Goal: Task Accomplishment & Management: Use online tool/utility

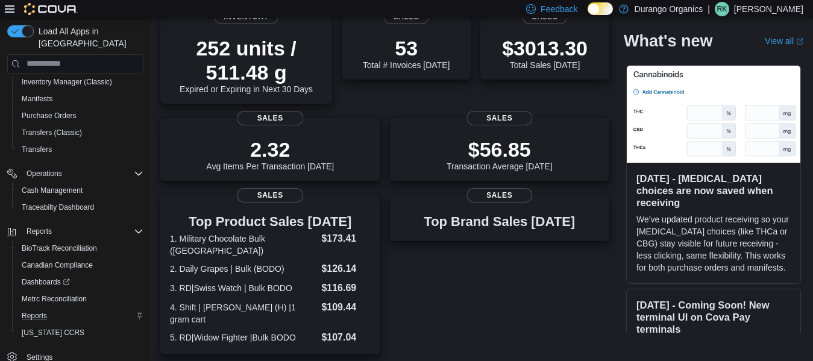
scroll to position [181, 0]
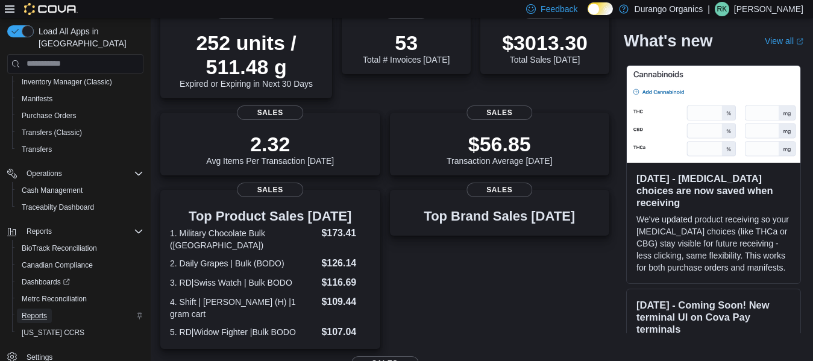
click at [41, 311] on span "Reports" at bounding box center [34, 316] width 25 height 10
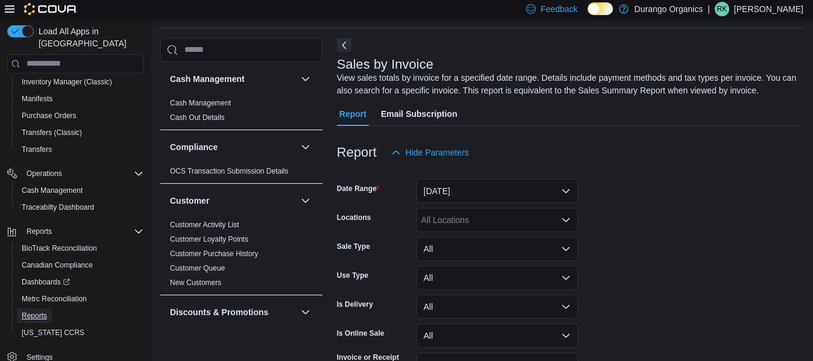
scroll to position [40, 0]
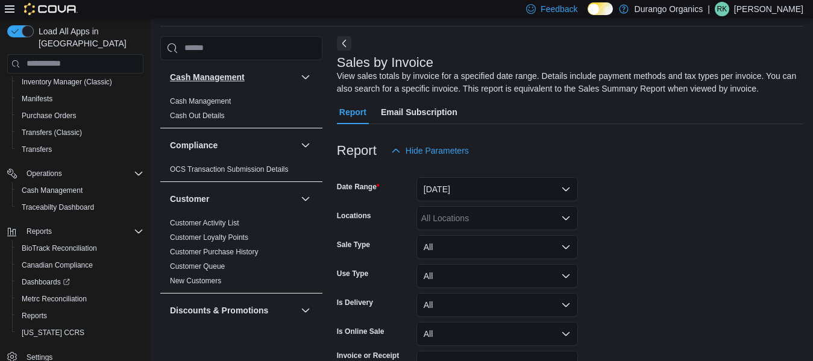
click at [211, 100] on link "Cash Management" at bounding box center [200, 101] width 61 height 8
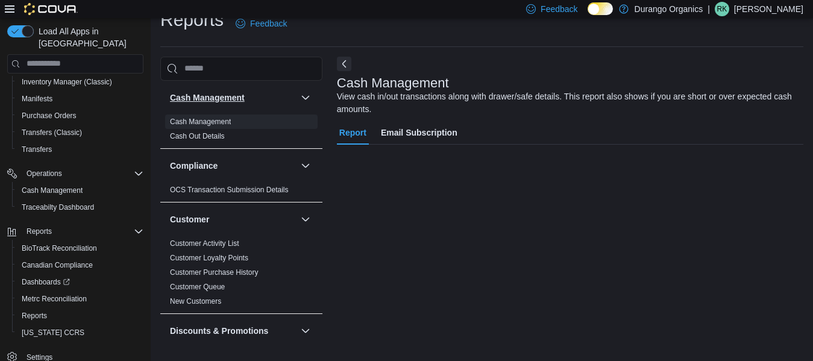
scroll to position [20, 0]
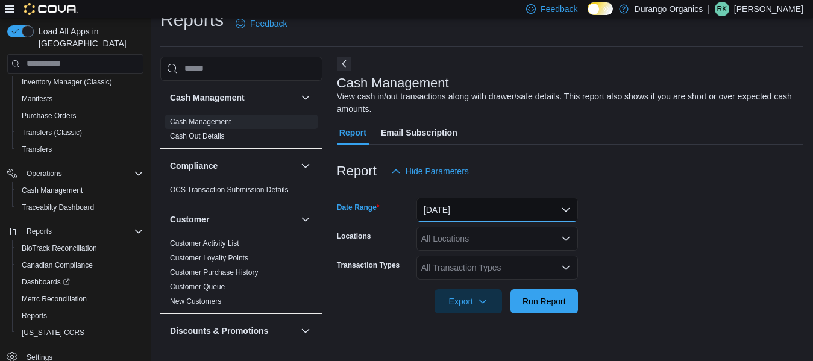
click at [489, 209] on button "Today" at bounding box center [498, 210] width 162 height 24
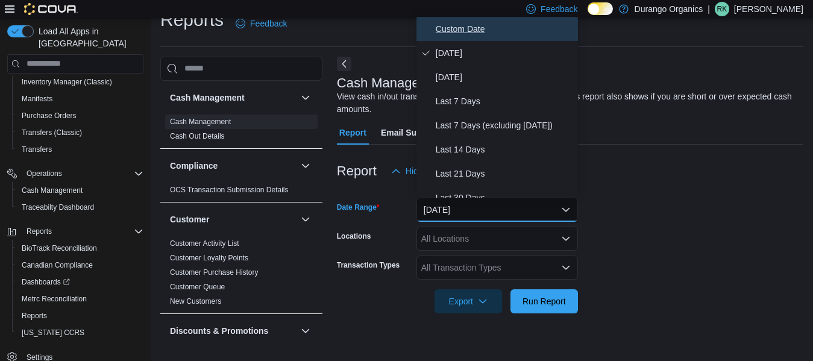
click at [469, 22] on span "Custom Date" at bounding box center [504, 29] width 137 height 14
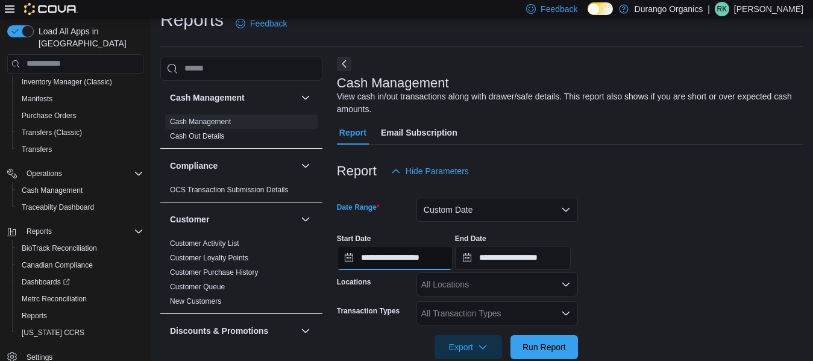
click at [397, 259] on input "**********" at bounding box center [395, 258] width 116 height 24
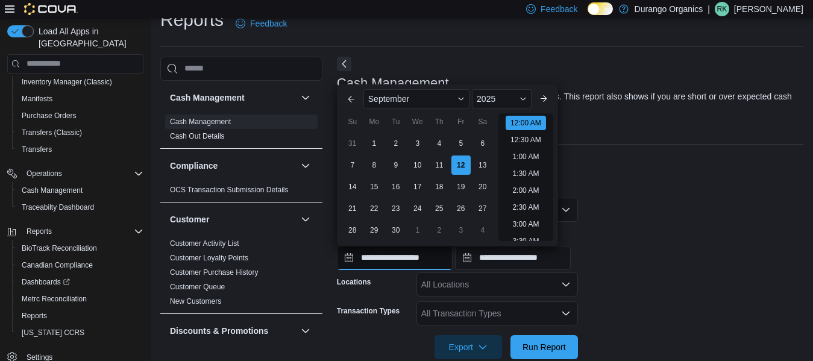
scroll to position [37, 0]
click at [379, 165] on div "8" at bounding box center [374, 164] width 21 height 21
type input "**********"
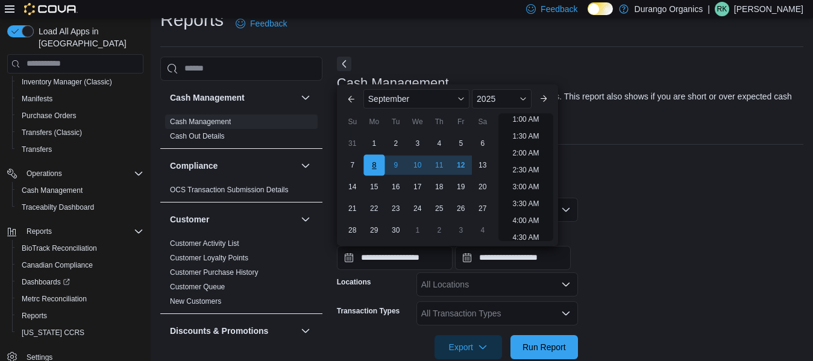
scroll to position [2, 0]
click at [533, 261] on input "**********" at bounding box center [513, 258] width 116 height 24
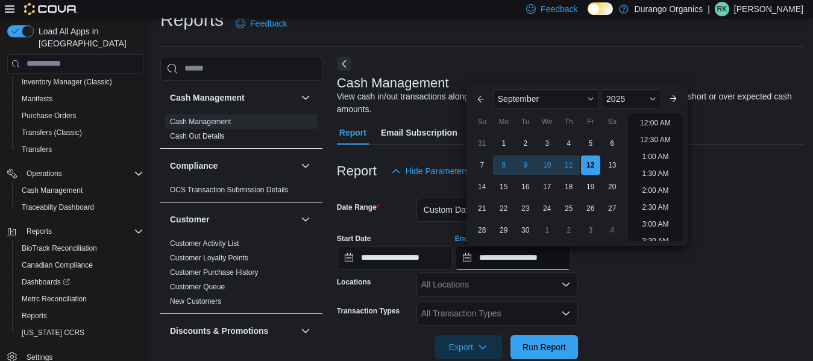
scroll to position [685, 0]
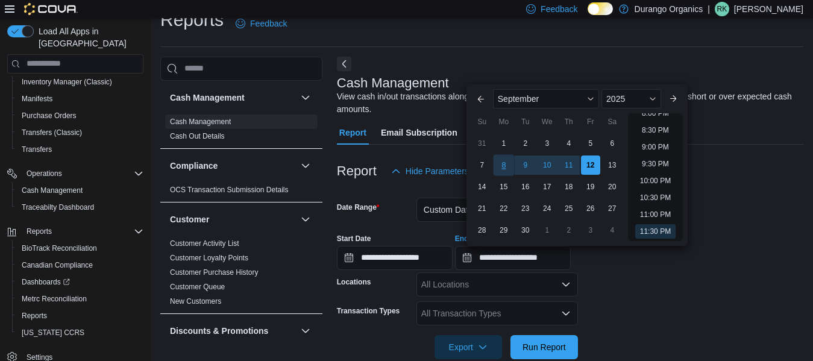
click at [509, 160] on div "8" at bounding box center [503, 164] width 21 height 21
type input "**********"
click at [478, 285] on div "All Locations" at bounding box center [498, 284] width 162 height 24
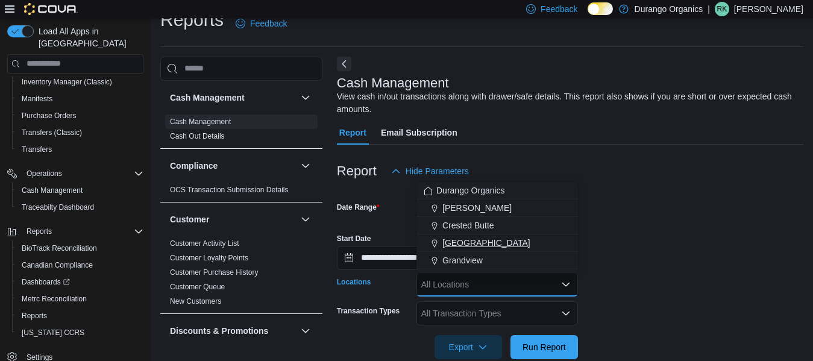
click at [459, 244] on span "[GEOGRAPHIC_DATA]" at bounding box center [486, 243] width 88 height 12
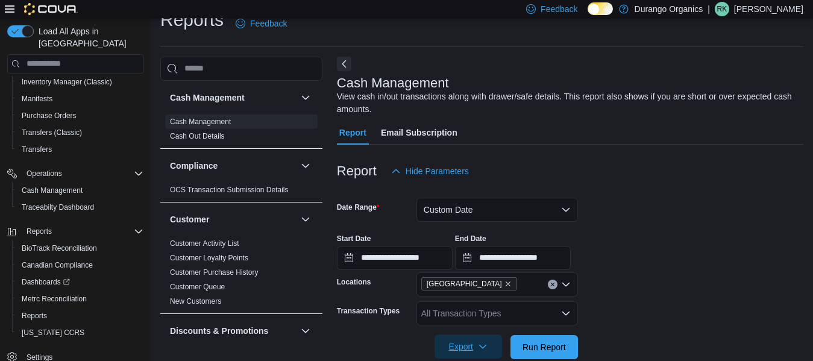
click at [473, 345] on span "Export" at bounding box center [468, 347] width 53 height 24
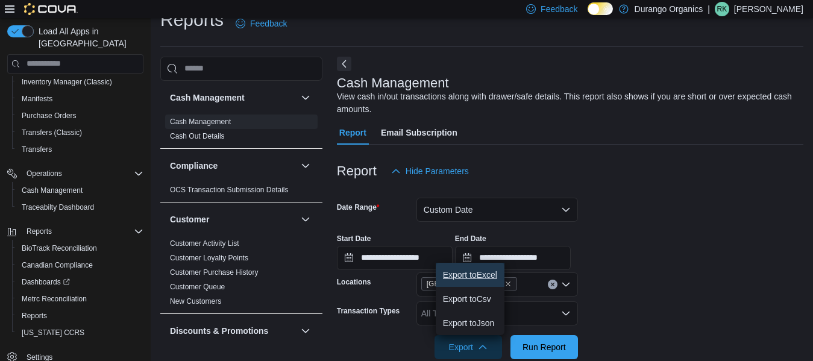
click at [479, 277] on span "Export to Excel" at bounding box center [470, 275] width 54 height 10
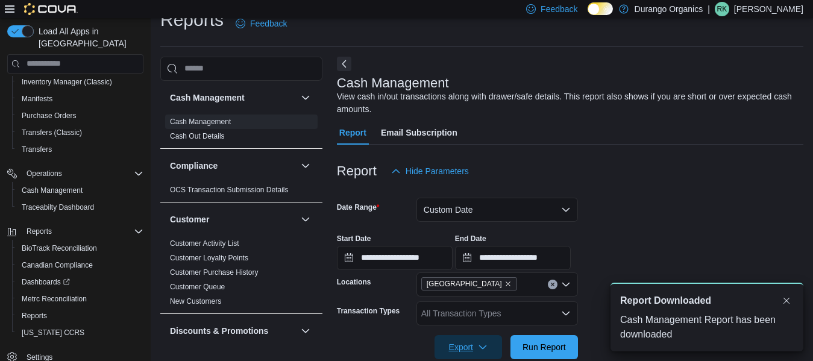
scroll to position [0, 0]
click at [550, 345] on span "Run Report" at bounding box center [544, 347] width 43 height 12
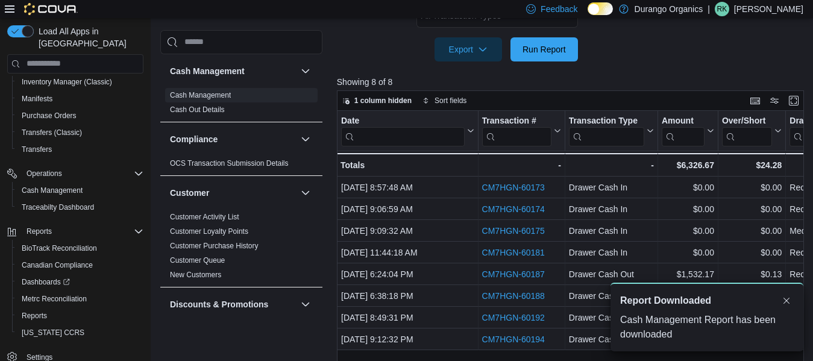
scroll to position [321, 0]
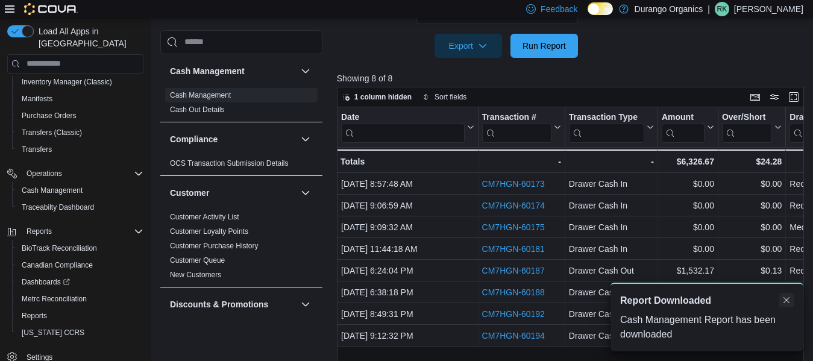
click at [791, 301] on button "Dismiss toast" at bounding box center [786, 300] width 14 height 14
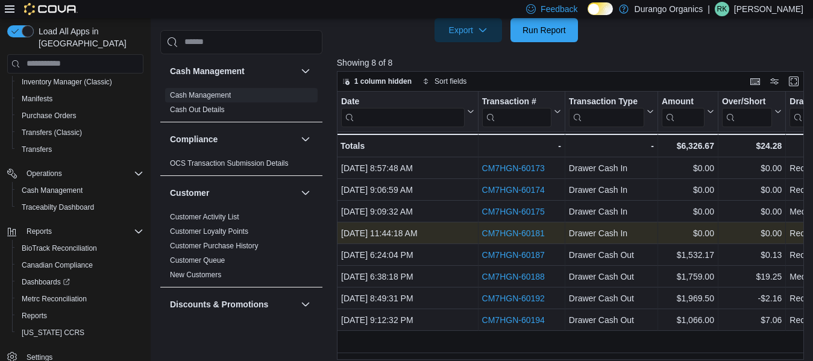
scroll to position [345, 0]
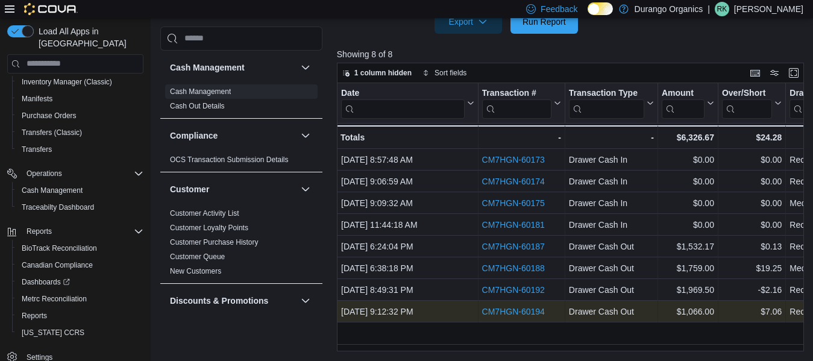
click at [506, 310] on link "CM7HGN-60194" at bounding box center [513, 312] width 63 height 10
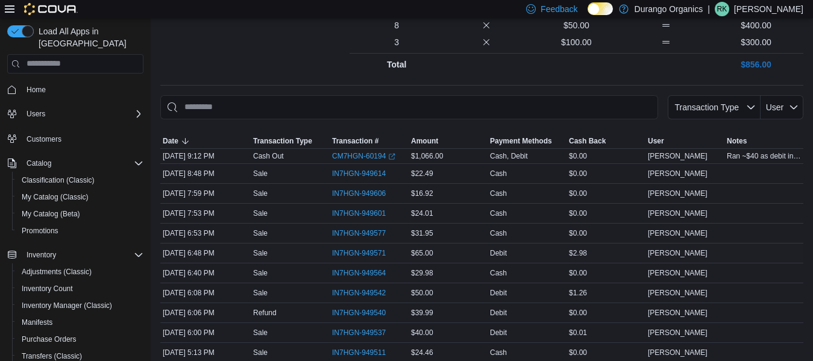
scroll to position [362, 0]
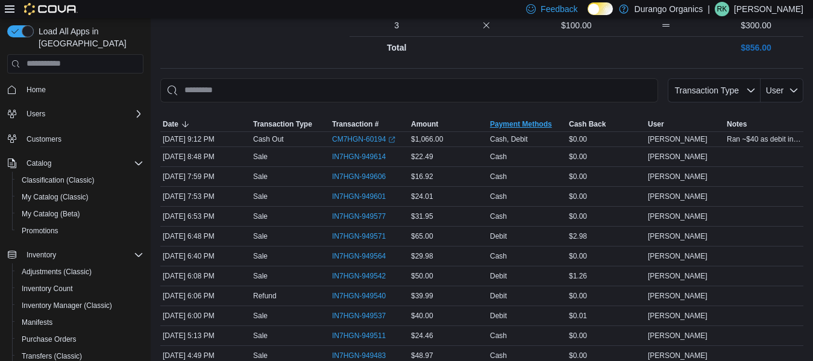
click at [533, 123] on span "Payment Methods" at bounding box center [521, 124] width 62 height 10
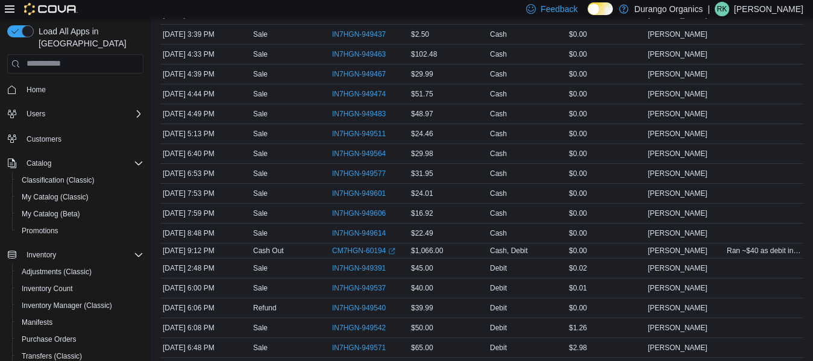
scroll to position [670, 0]
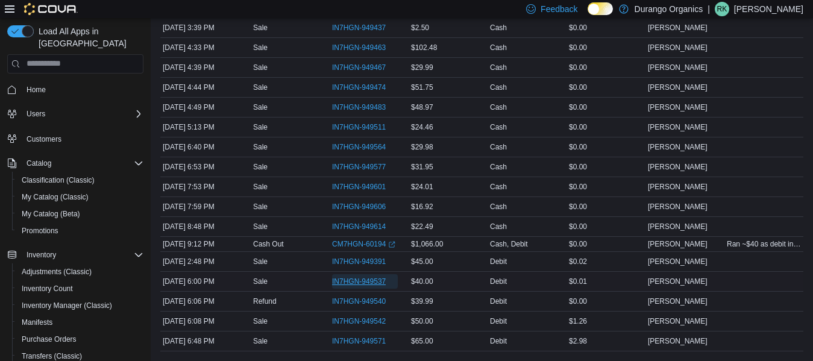
click at [373, 282] on span "IN7HGN-949537" at bounding box center [359, 282] width 54 height 10
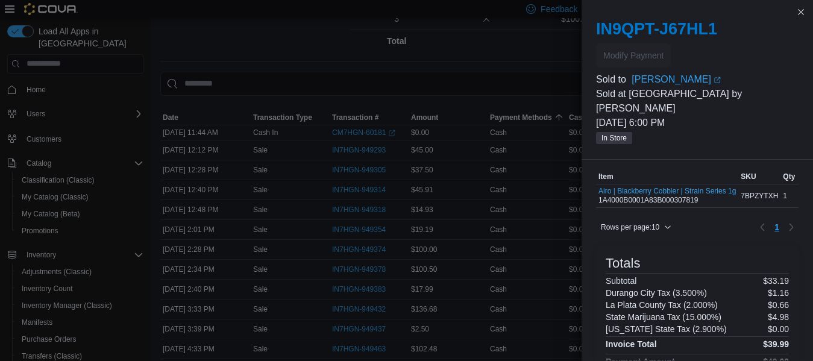
scroll to position [169, 0]
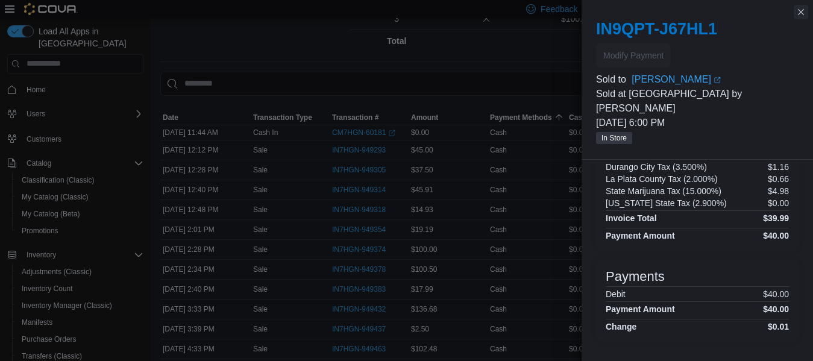
click at [799, 11] on button "Close this dialog" at bounding box center [801, 12] width 14 height 14
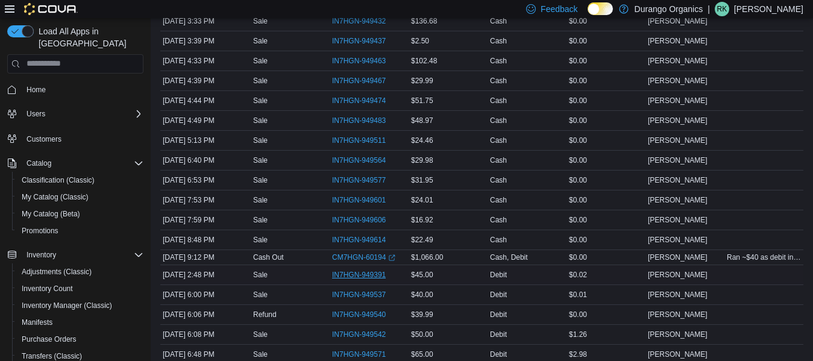
scroll to position [670, 0]
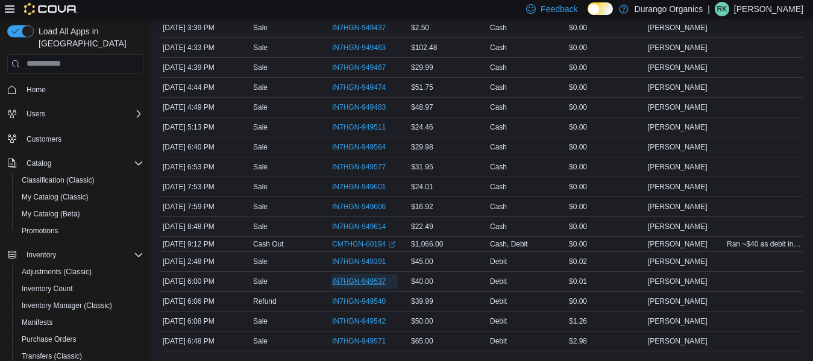
click at [370, 280] on span "IN7HGN-949537" at bounding box center [359, 282] width 54 height 10
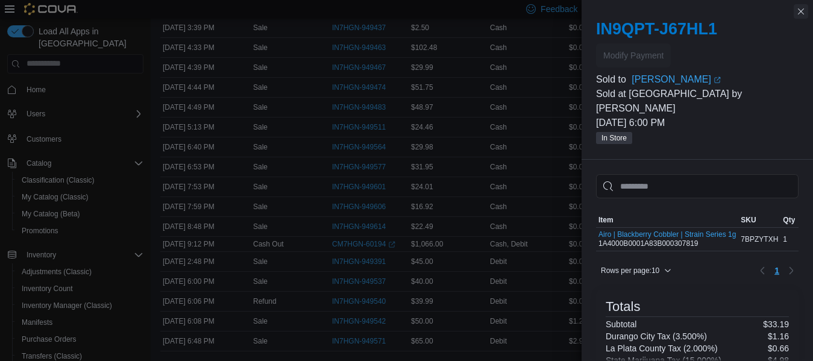
click at [803, 7] on button "Close this dialog" at bounding box center [801, 11] width 14 height 14
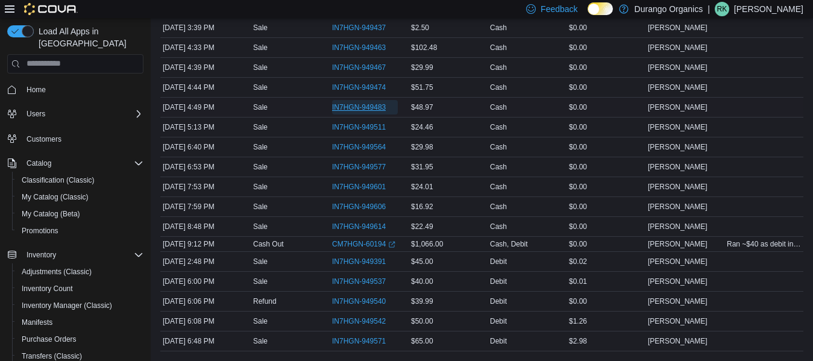
click at [359, 105] on span "IN7HGN-949483" at bounding box center [359, 107] width 54 height 10
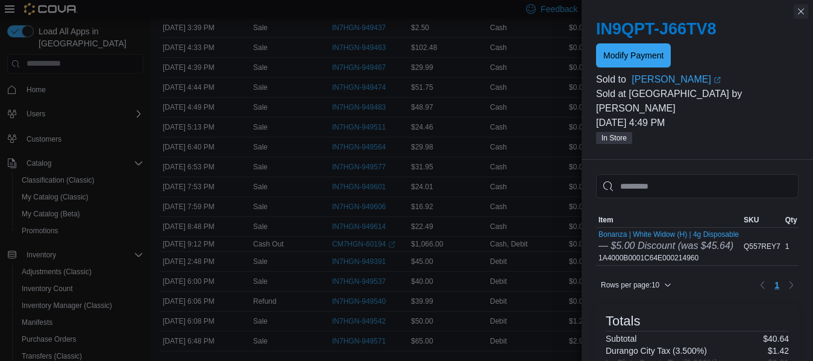
click at [803, 10] on button "Close this dialog" at bounding box center [801, 11] width 14 height 14
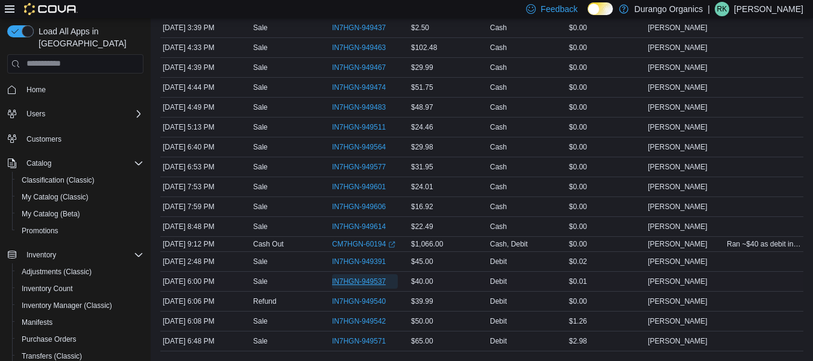
click at [368, 279] on span "IN7HGN-949537" at bounding box center [359, 282] width 54 height 10
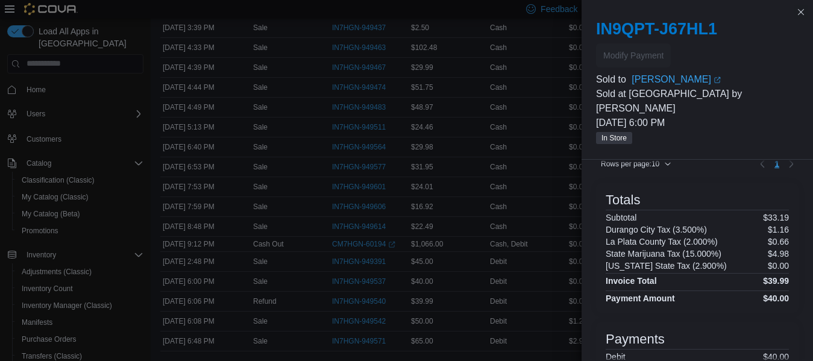
scroll to position [0, 0]
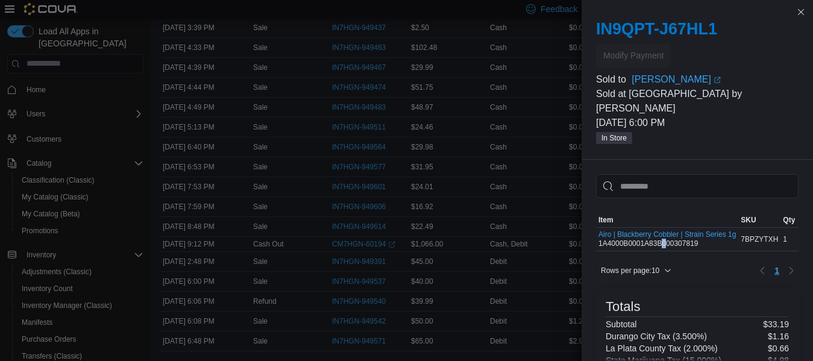
click at [662, 230] on div "Airo | Blackberry Cobbler | Strain Series 1g 1A4000B0001A83B000307819" at bounding box center [667, 239] width 137 height 18
click at [635, 344] on h6 "La Plata County Tax (2.000%)" at bounding box center [662, 349] width 112 height 10
click at [805, 6] on button "Close this dialog" at bounding box center [801, 11] width 14 height 14
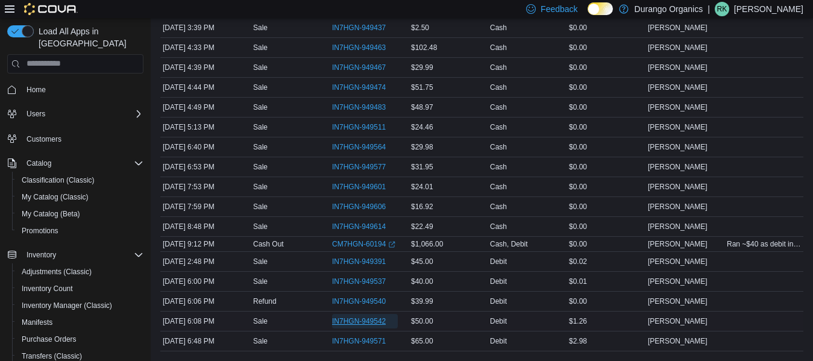
click at [356, 323] on span "IN7HGN-949542" at bounding box center [359, 321] width 54 height 10
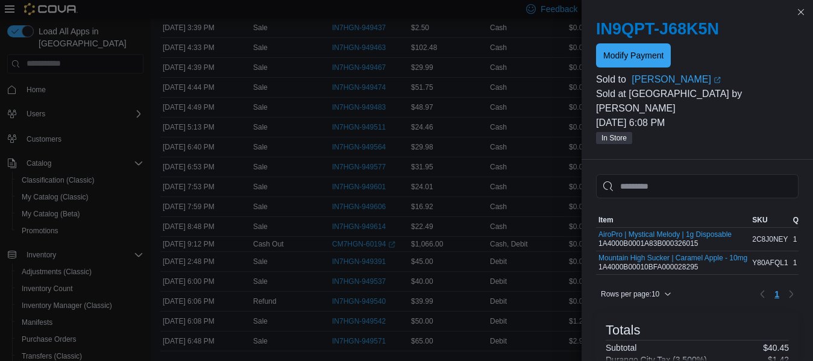
scroll to position [670, 0]
click at [802, 16] on button "Close this dialog" at bounding box center [801, 12] width 14 height 14
